Goal: Information Seeking & Learning: Check status

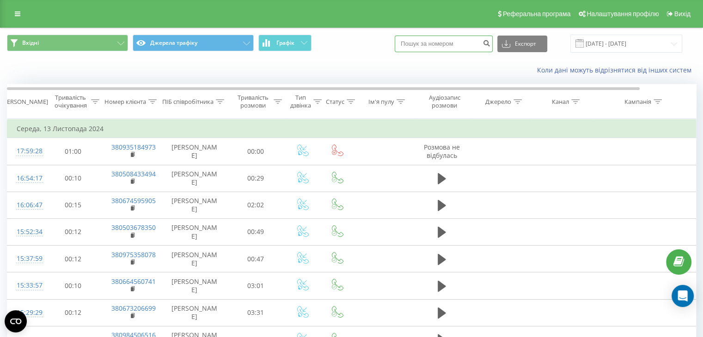
click at [426, 48] on input at bounding box center [444, 44] width 98 height 17
paste input "380977989254"
type input "380977989254"
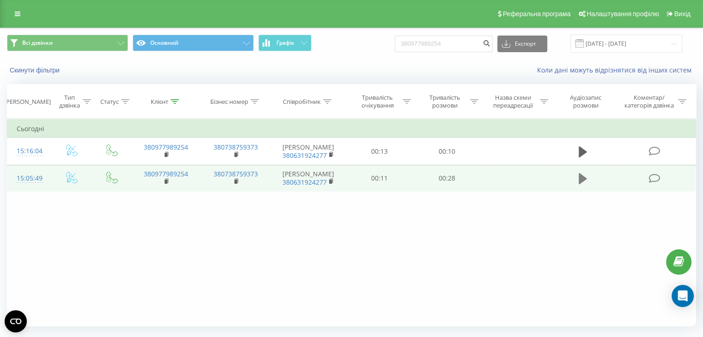
click at [583, 178] on icon at bounding box center [583, 178] width 8 height 11
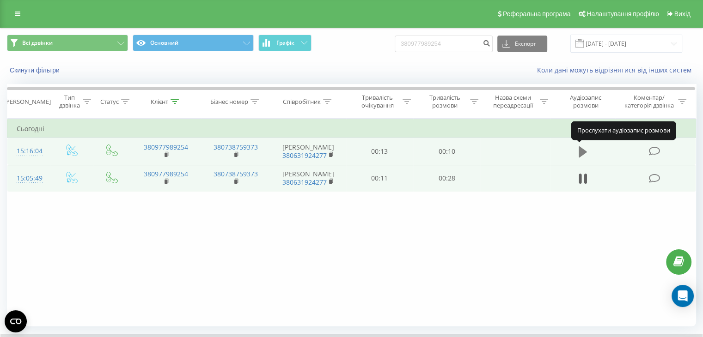
click at [584, 152] on icon at bounding box center [583, 152] width 8 height 11
click at [582, 153] on icon at bounding box center [583, 152] width 8 height 13
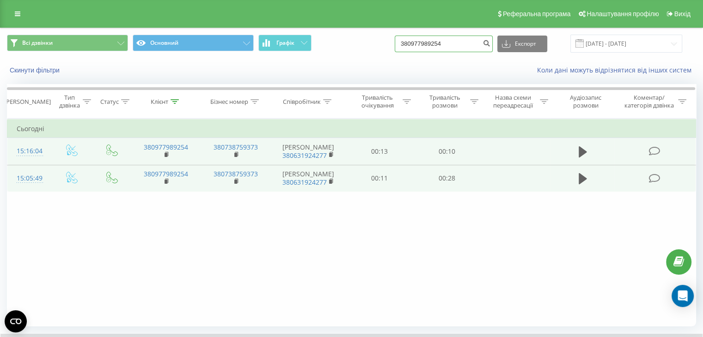
paste input "84615115"
drag, startPoint x: 467, startPoint y: 47, endPoint x: 363, endPoint y: 43, distance: 104.1
click at [363, 43] on div "Всі дзвінки Основний Графік 380984615115 Експорт .csv .xls .xlsx 19.06.2025 - 1…" at bounding box center [351, 44] width 689 height 18
type input "380984615115"
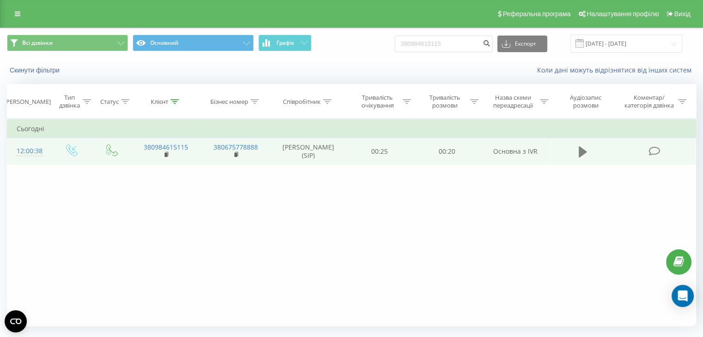
click at [584, 152] on icon at bounding box center [583, 152] width 8 height 11
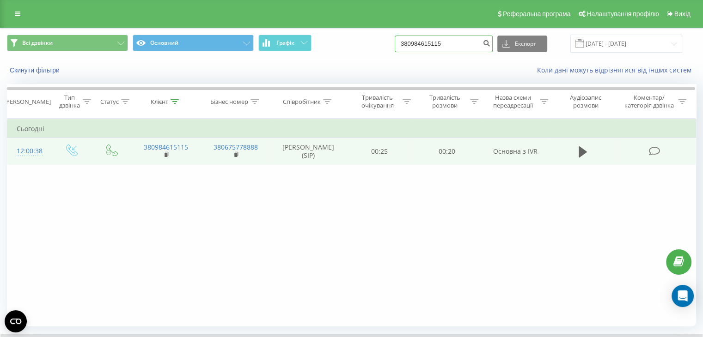
paste input "675515512"
drag, startPoint x: 377, startPoint y: 47, endPoint x: 367, endPoint y: 44, distance: 10.1
click at [367, 44] on div "Всі дзвінки Основний Графік 380984615115 Експорт .csv .xls .xlsx 19.06.2025 - 1…" at bounding box center [351, 44] width 689 height 18
type input "380675515512"
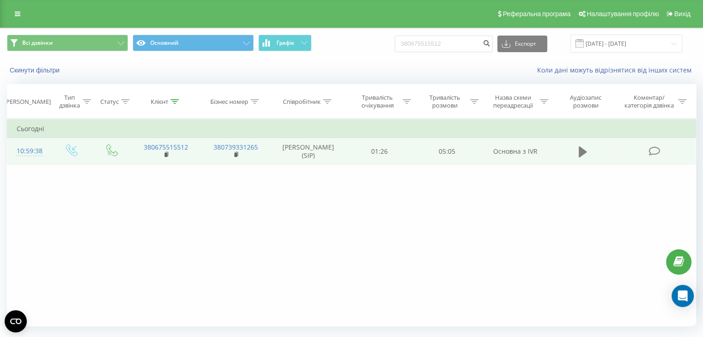
click at [584, 152] on icon at bounding box center [583, 152] width 8 height 11
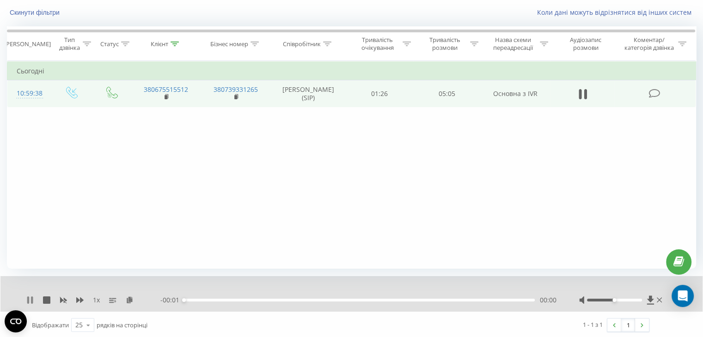
scroll to position [59, 0]
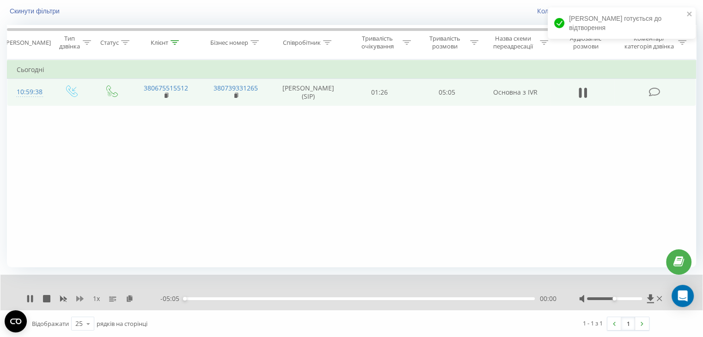
click at [78, 297] on icon at bounding box center [79, 299] width 7 height 6
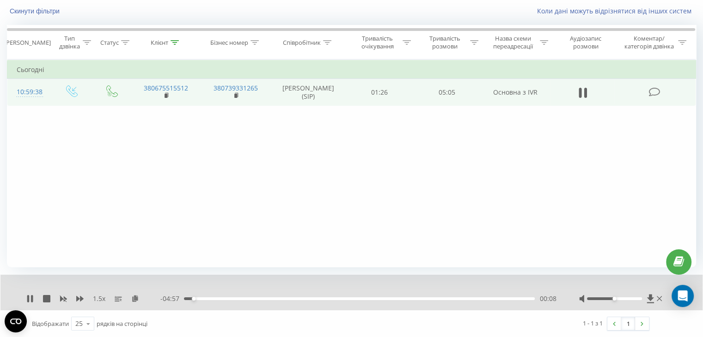
click at [620, 298] on div at bounding box center [614, 299] width 55 height 3
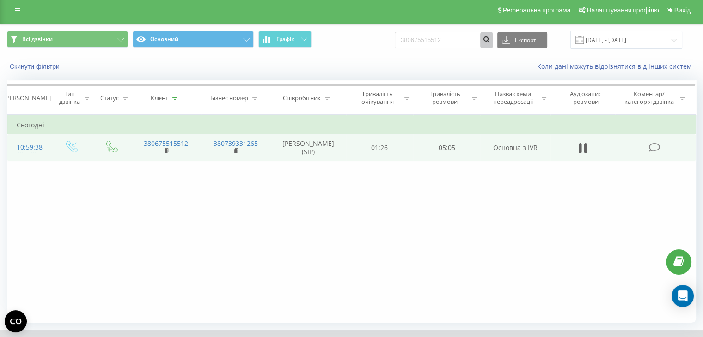
scroll to position [0, 0]
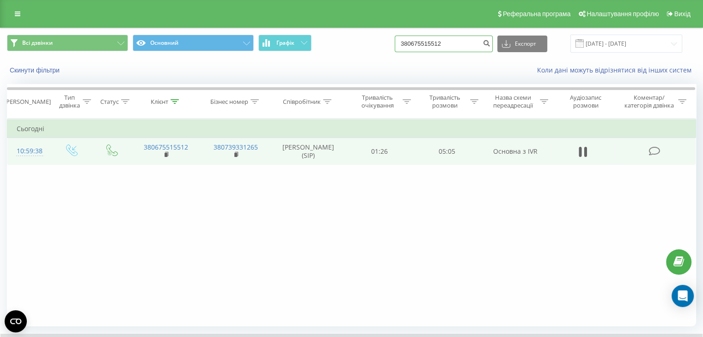
drag, startPoint x: 453, startPoint y: 44, endPoint x: 378, endPoint y: 45, distance: 75.3
click at [379, 45] on div "Всі дзвінки Основний Графік 380675515512 Експорт .csv .xls .xlsx 19.06.2025 - 1…" at bounding box center [351, 44] width 689 height 18
paste input "952900450"
type input "380952900450"
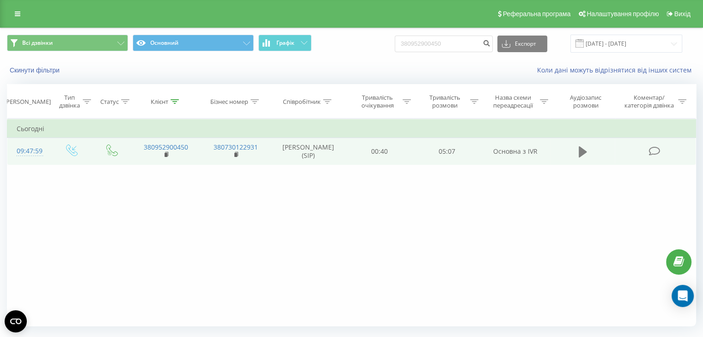
click at [577, 154] on button at bounding box center [583, 152] width 14 height 14
